Goal: Use online tool/utility: Use online tool/utility

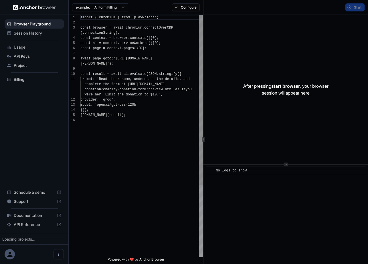
scroll to position [41, 0]
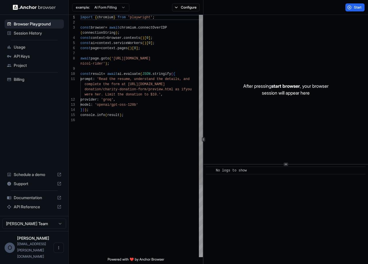
click at [160, 123] on div "import { chromium } from 'playwright' ; const browser = await chromium . connec…" at bounding box center [141, 188] width 122 height 346
click at [265, 85] on p "After pressing start browser , your browser session will appear here" at bounding box center [285, 90] width 85 height 14
click at [353, 8] on button "Start" at bounding box center [354, 7] width 19 height 8
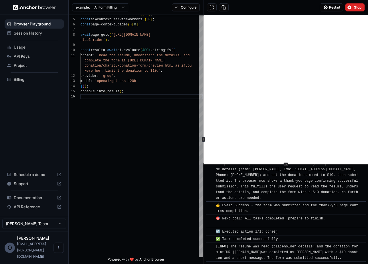
scroll to position [376, 0]
